Goal: Information Seeking & Learning: Find contact information

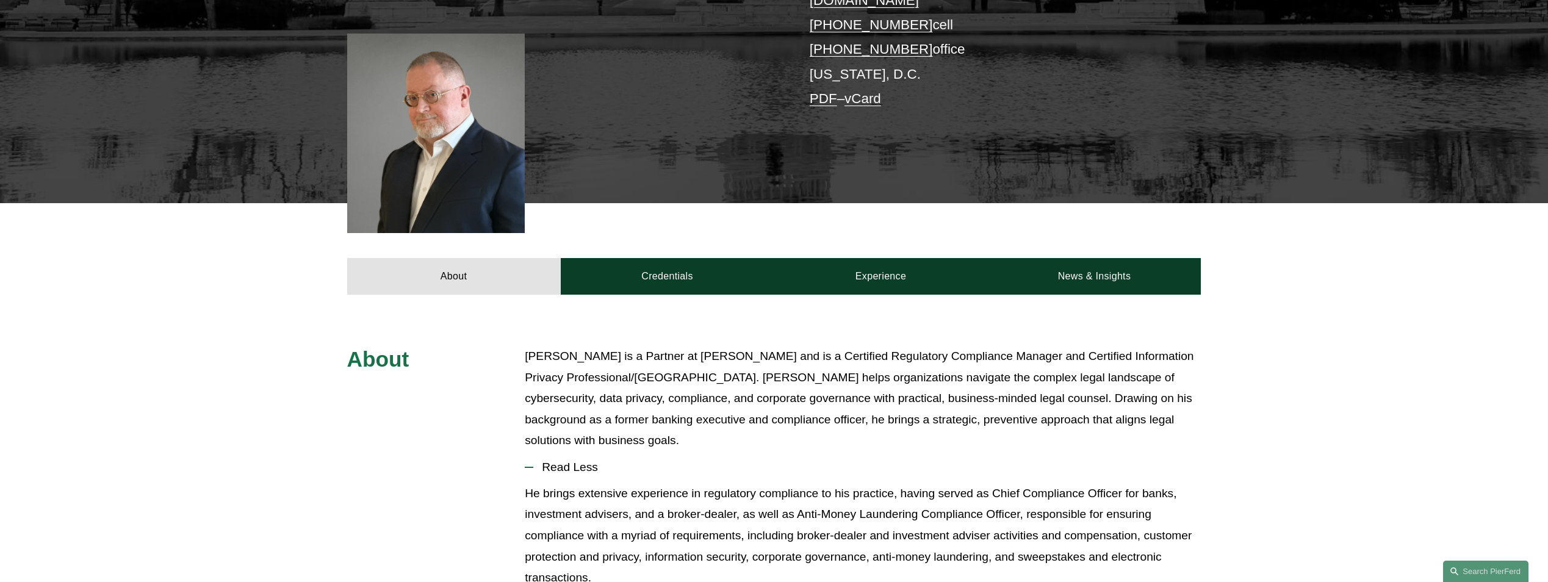
scroll to position [305, 0]
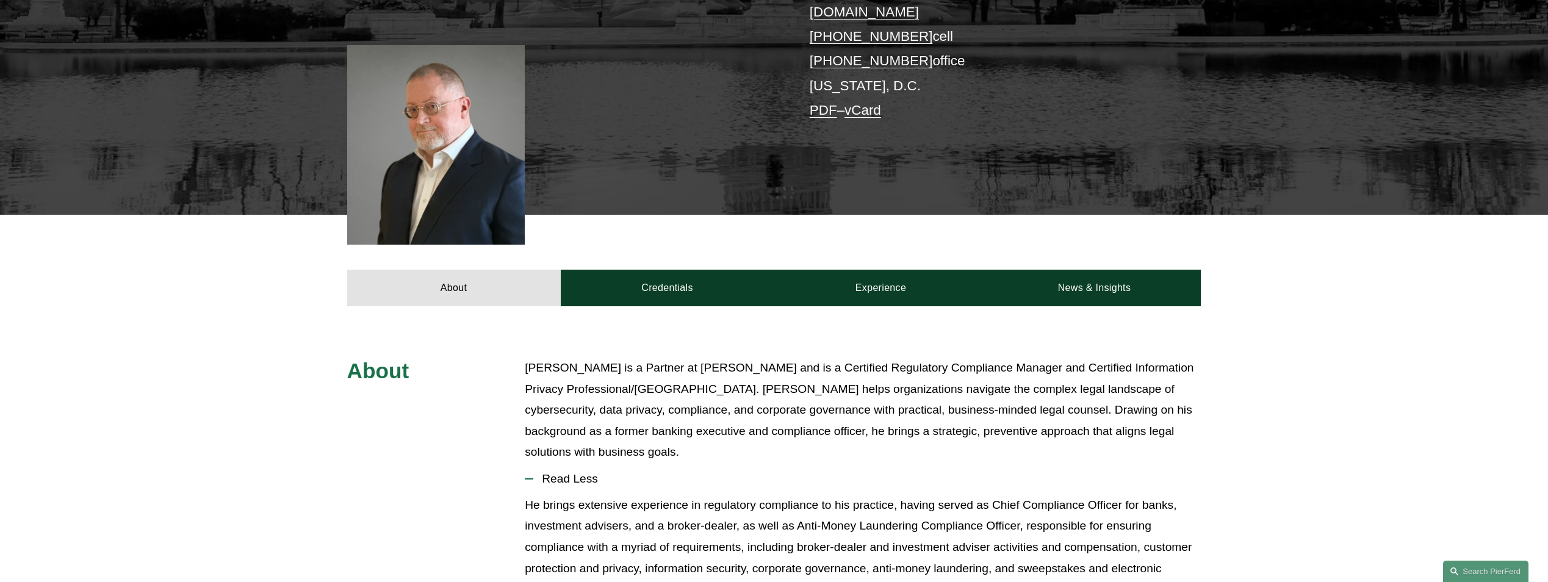
click at [1455, 569] on link "Search this site" at bounding box center [1485, 571] width 85 height 21
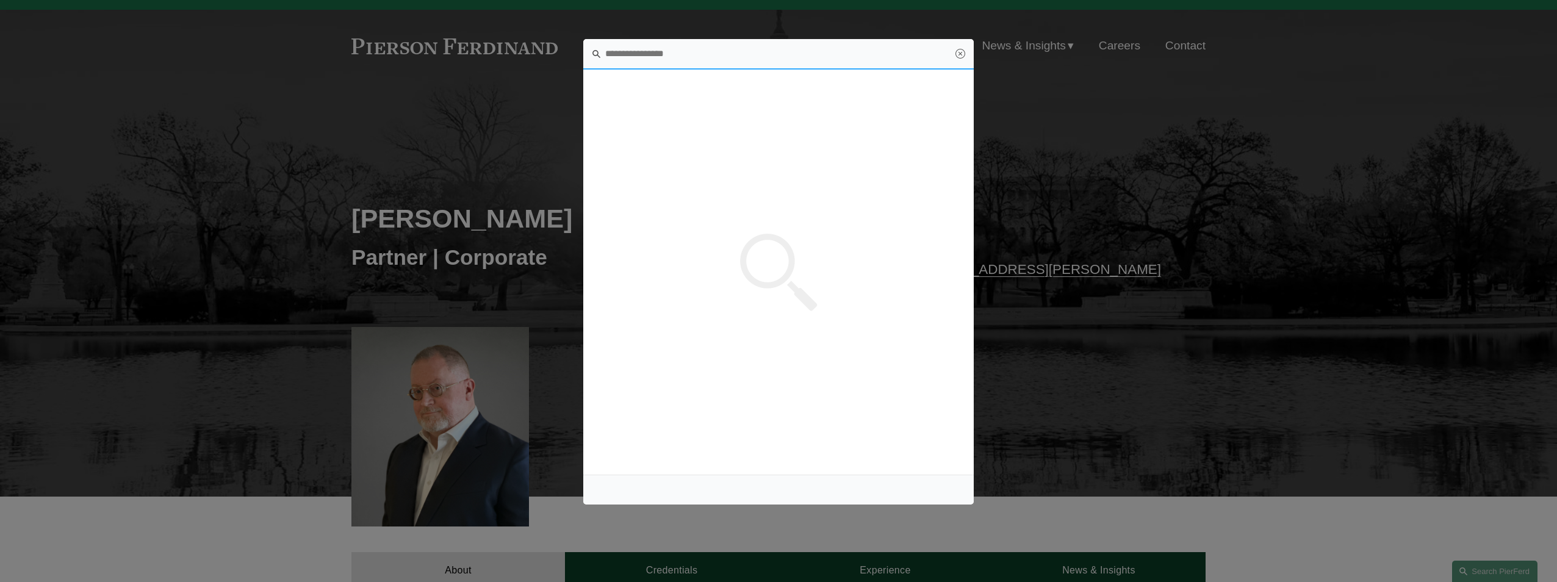
scroll to position [0, 0]
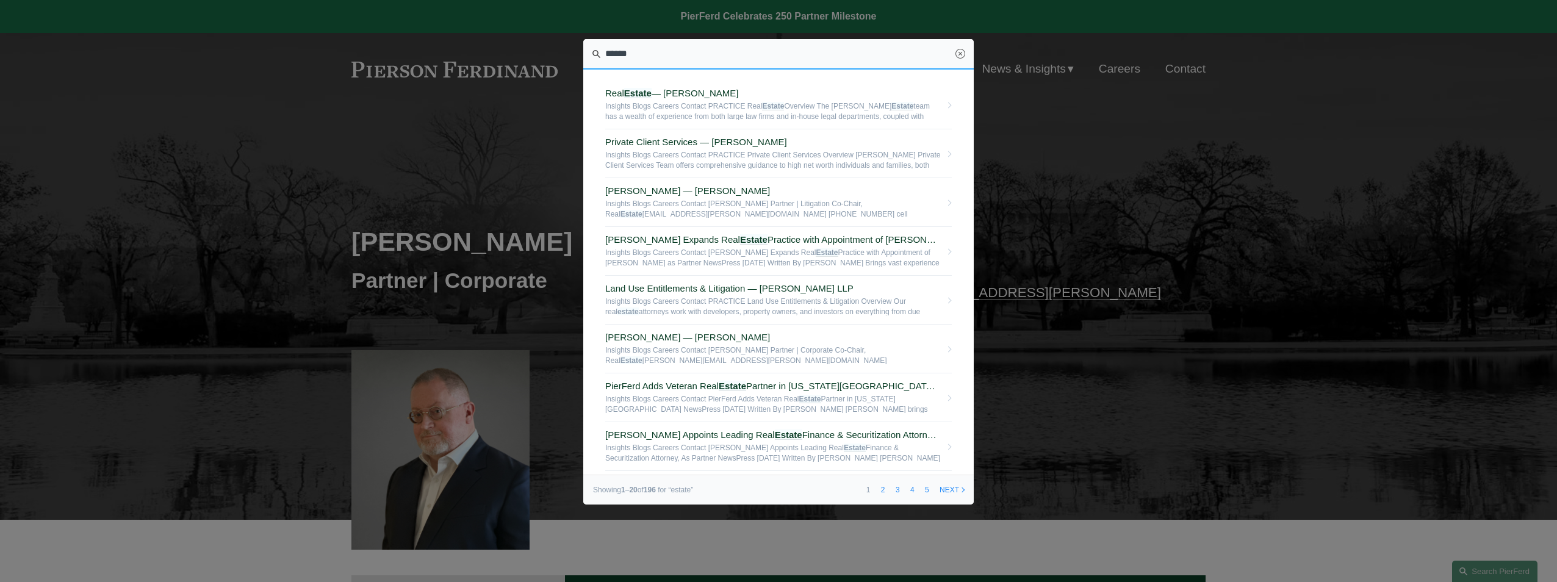
click at [683, 54] on input "******" at bounding box center [778, 54] width 390 height 31
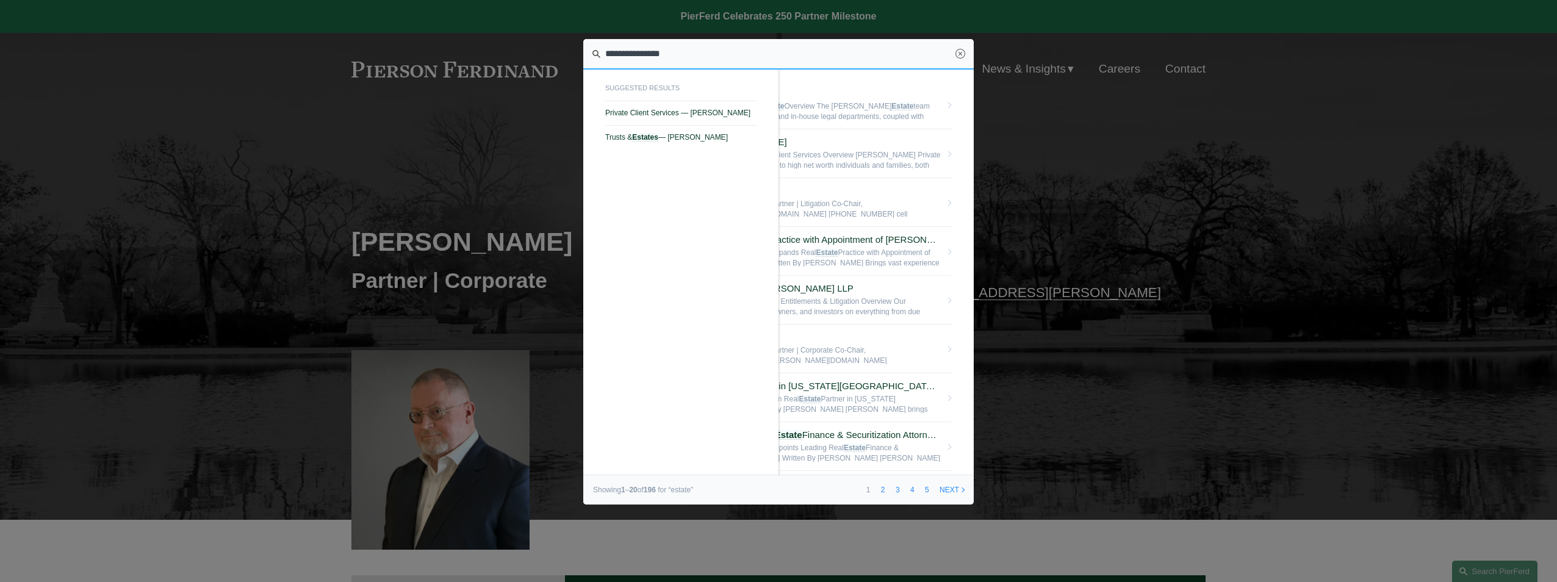
type input "**********"
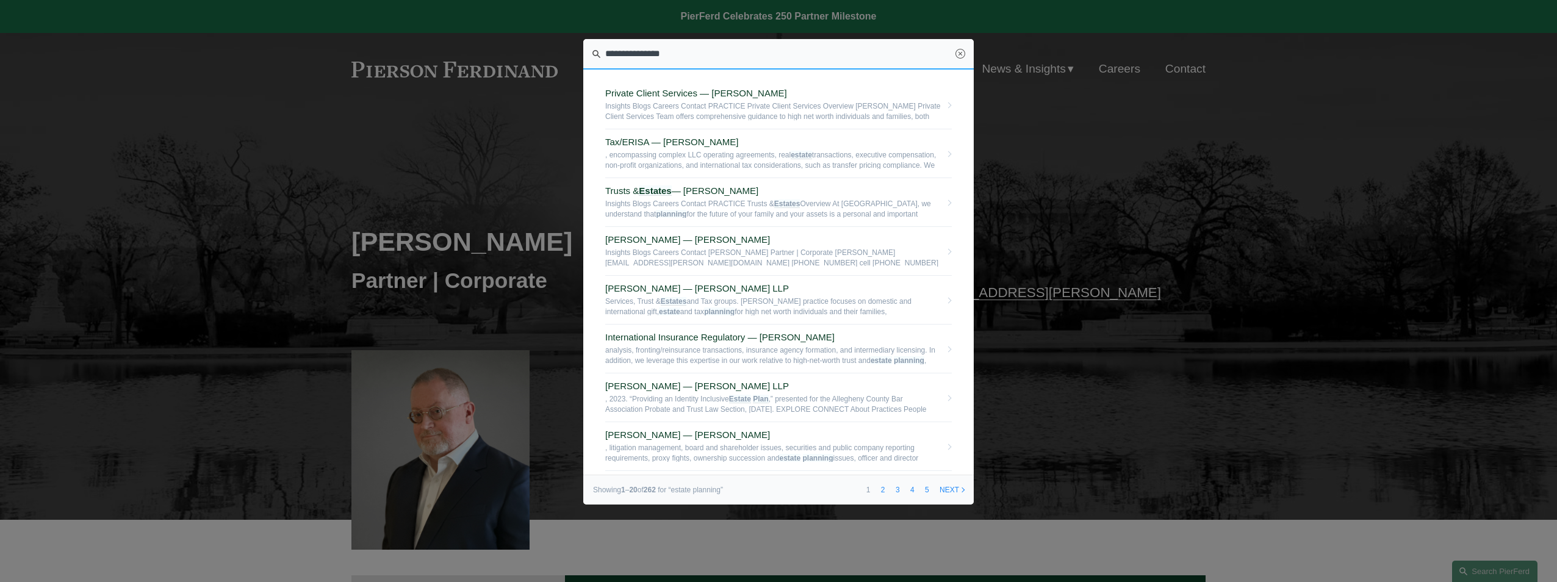
click at [716, 90] on span "Private Client Services — [PERSON_NAME]" at bounding box center [773, 93] width 336 height 11
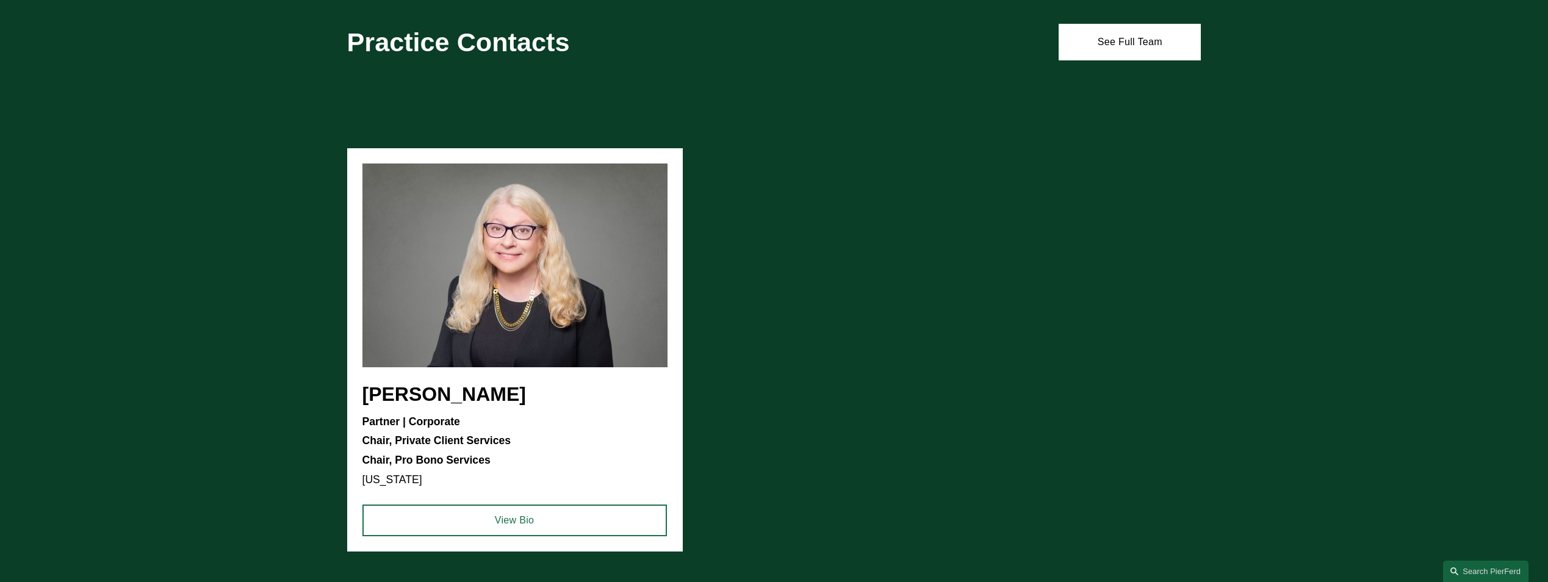
scroll to position [1098, 0]
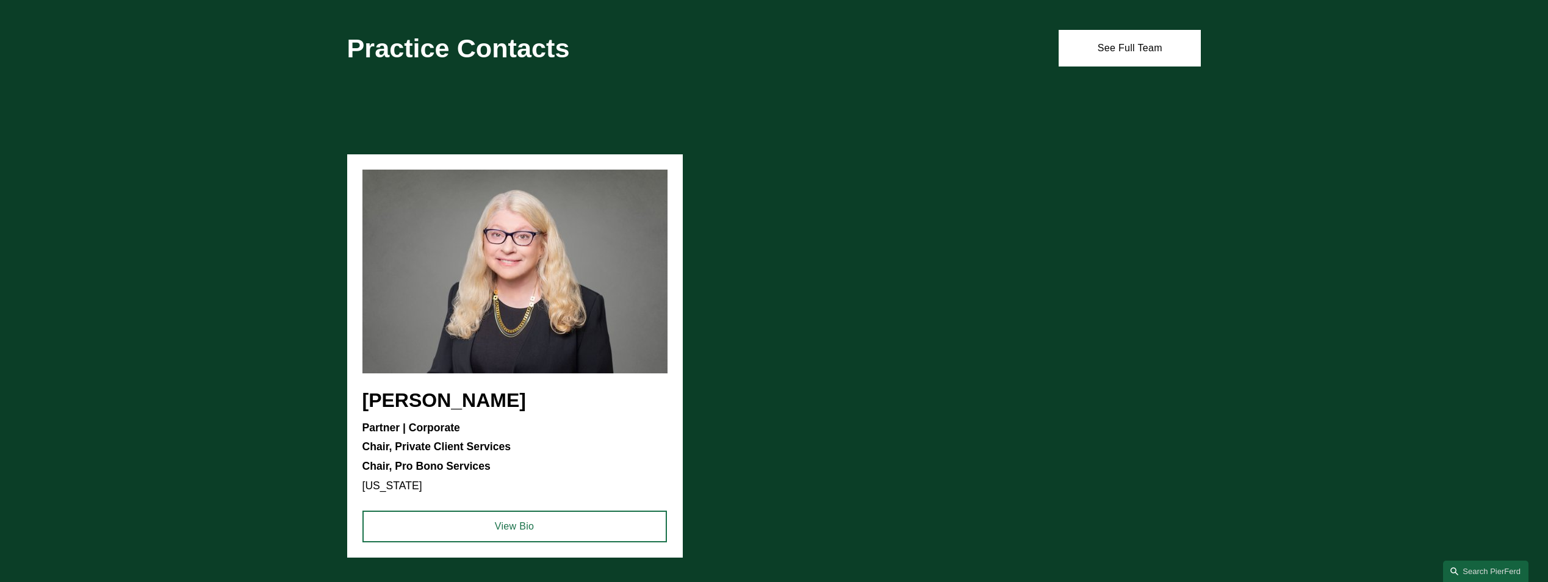
click at [1111, 43] on link "See Full Team" at bounding box center [1129, 48] width 142 height 37
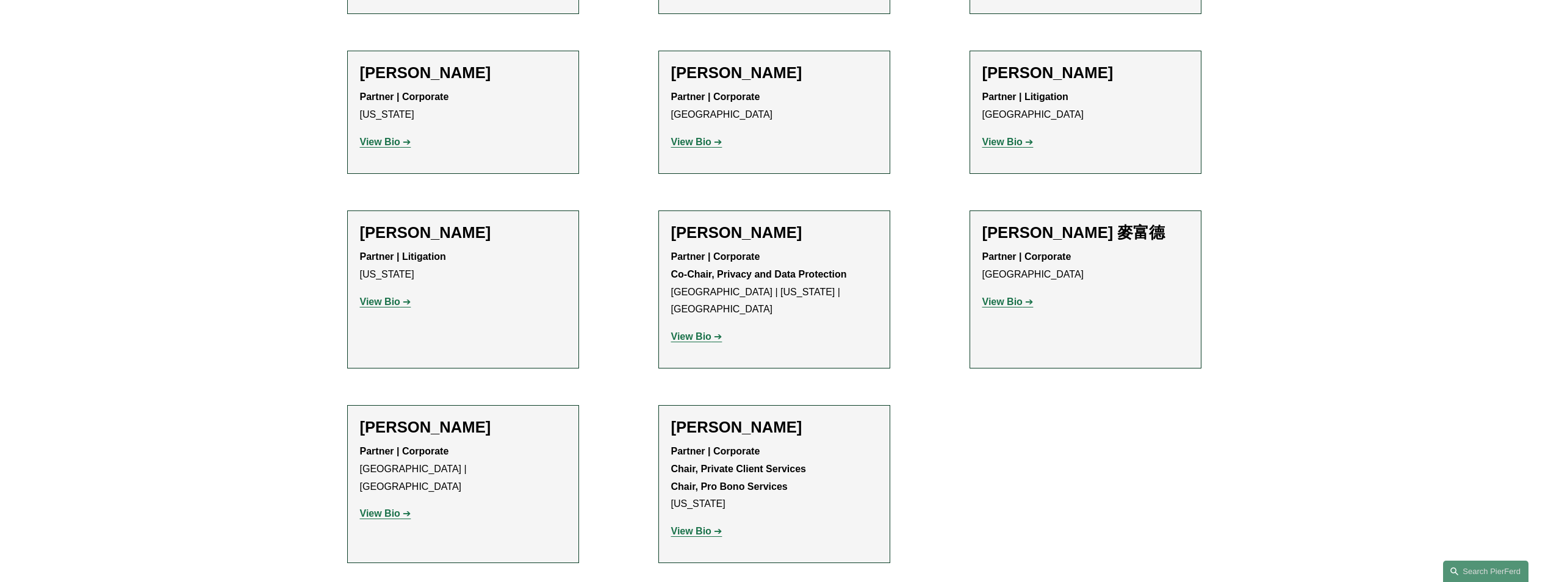
scroll to position [854, 0]
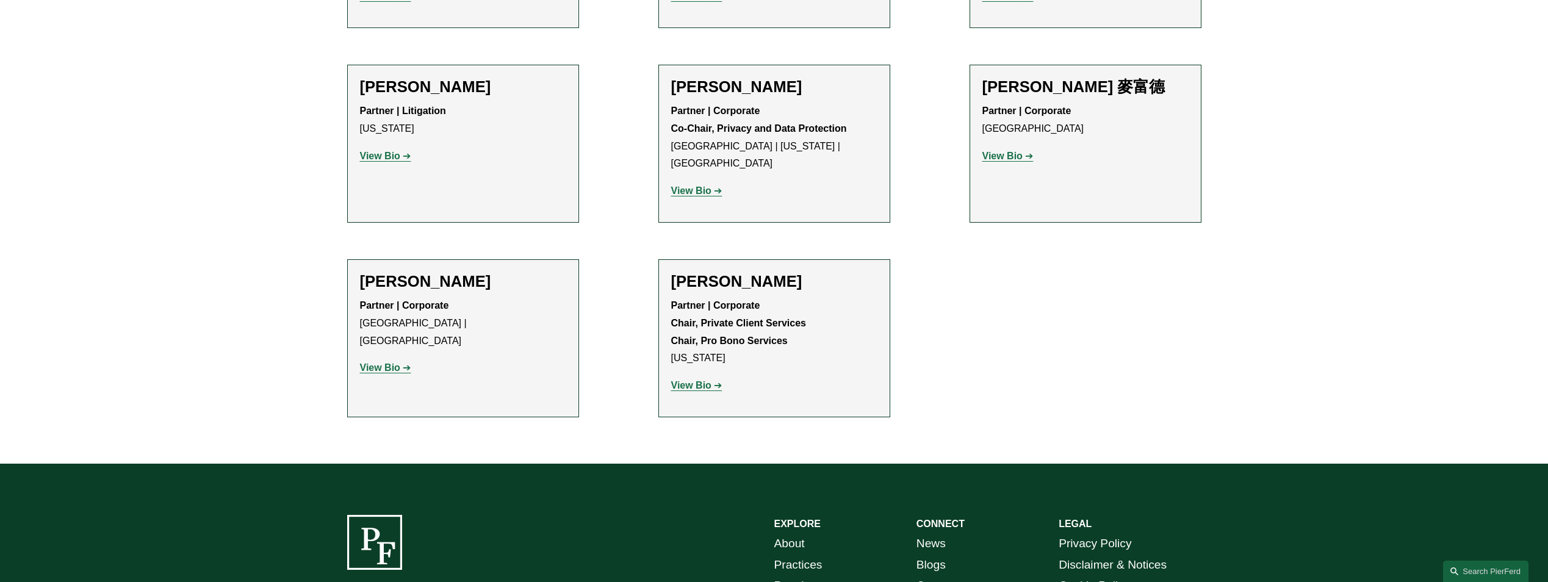
click at [706, 380] on strong "View Bio" at bounding box center [691, 385] width 40 height 10
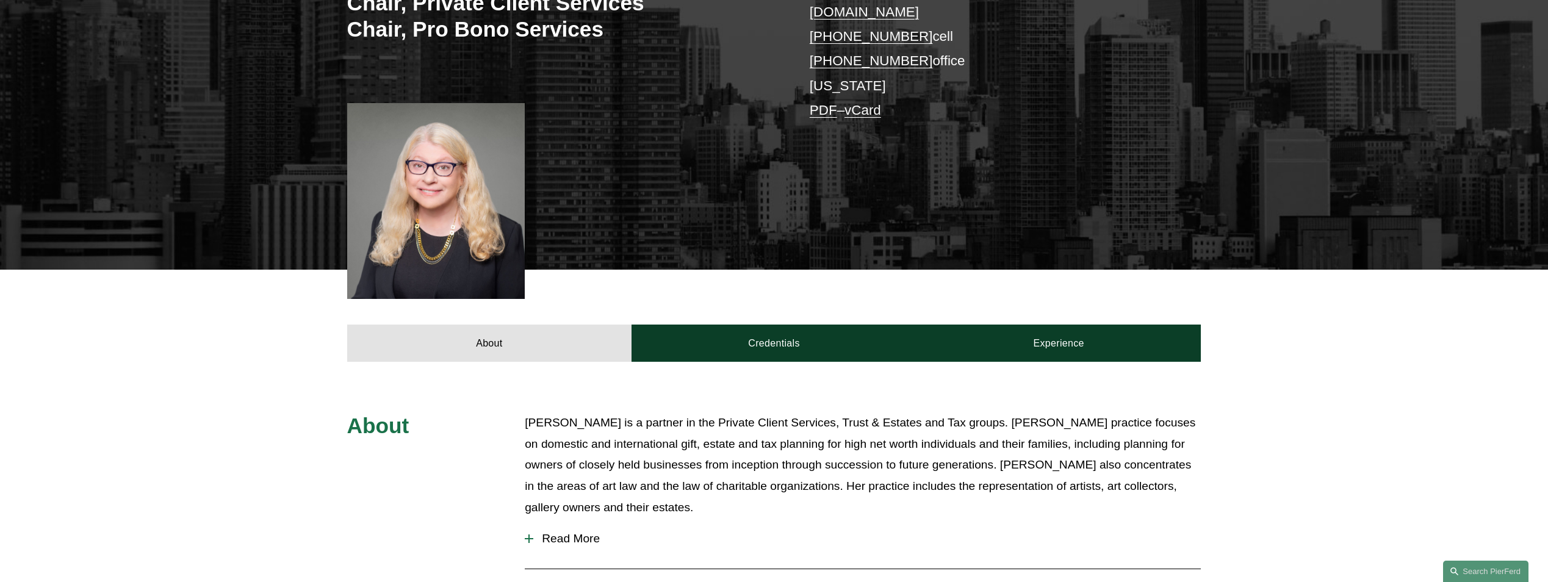
scroll to position [122, 0]
